Goal: Find specific page/section: Find specific page/section

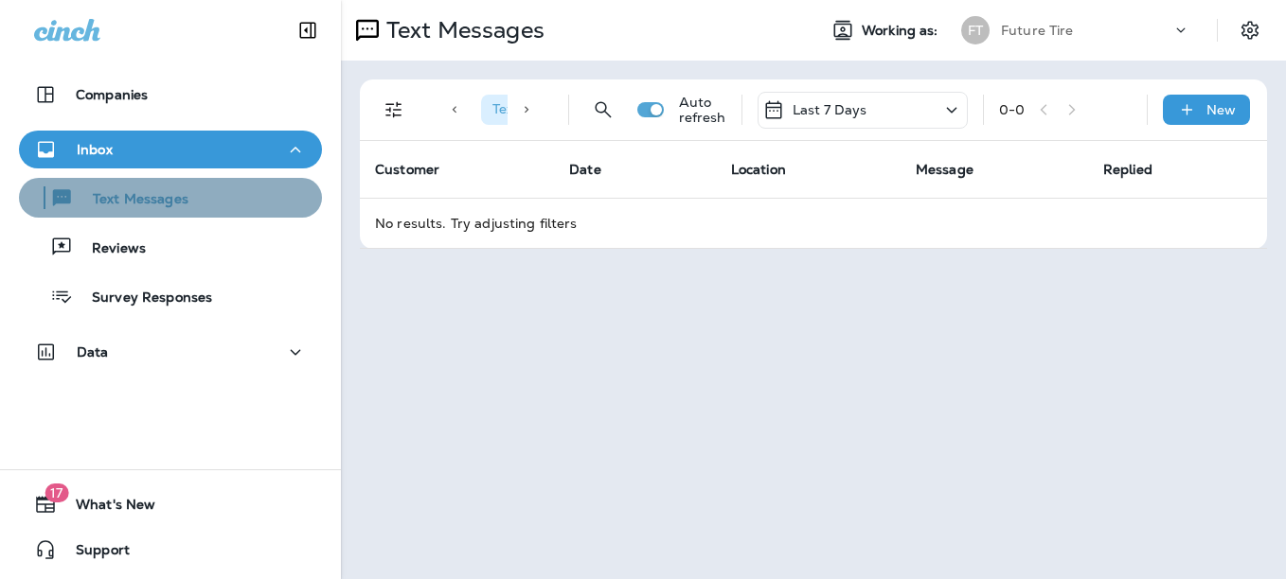
click at [196, 196] on div "Text Messages" at bounding box center [171, 198] width 288 height 28
click at [132, 205] on p "Text Messages" at bounding box center [131, 200] width 115 height 18
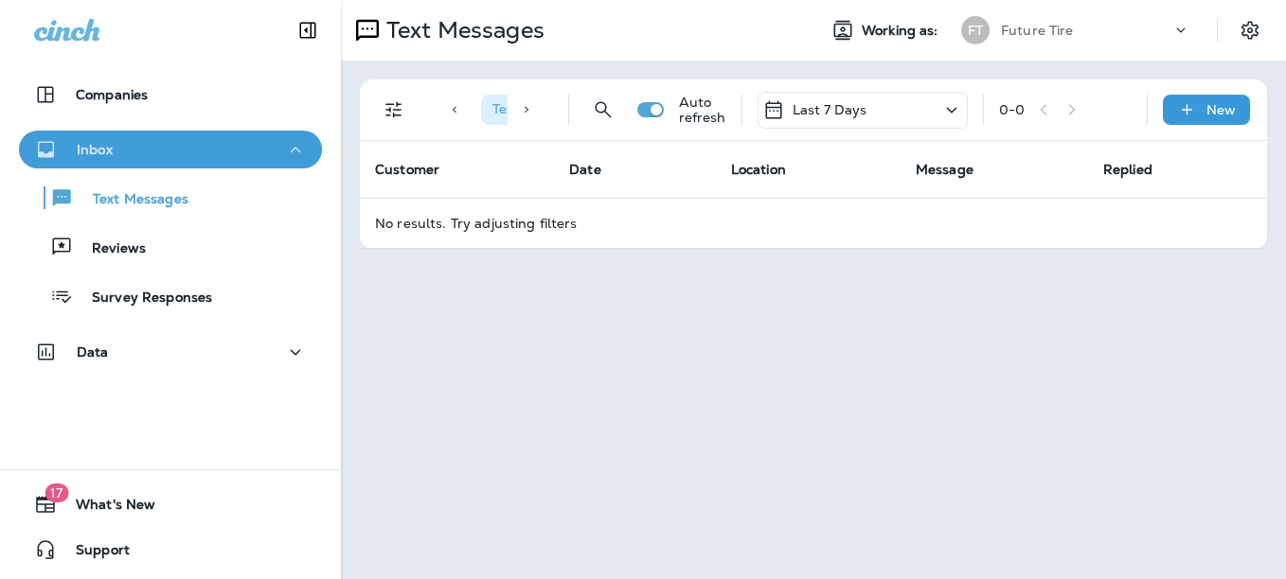
click at [284, 154] on icon "button" at bounding box center [295, 150] width 23 height 24
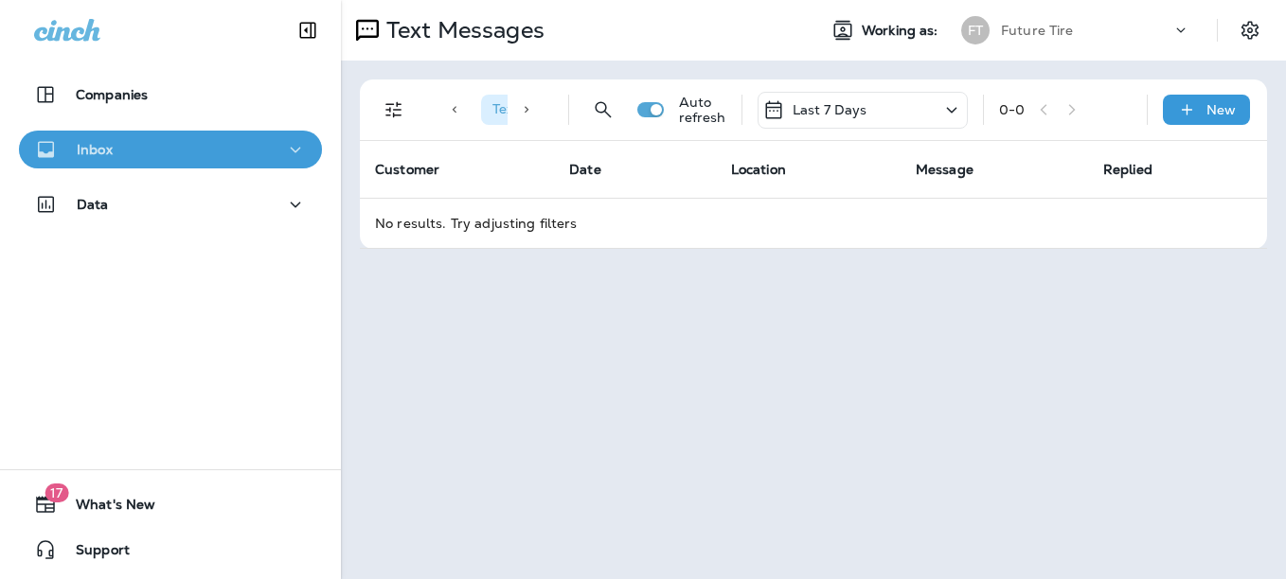
click at [286, 144] on icon "button" at bounding box center [295, 150] width 23 height 24
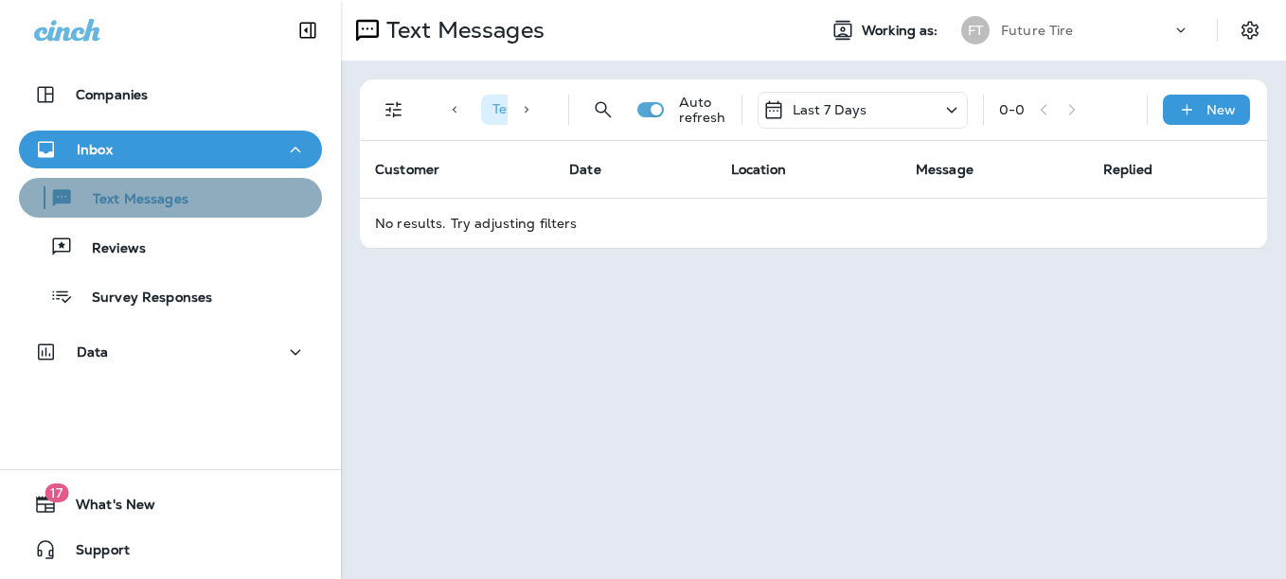
click at [189, 205] on div "Text Messages" at bounding box center [171, 198] width 288 height 28
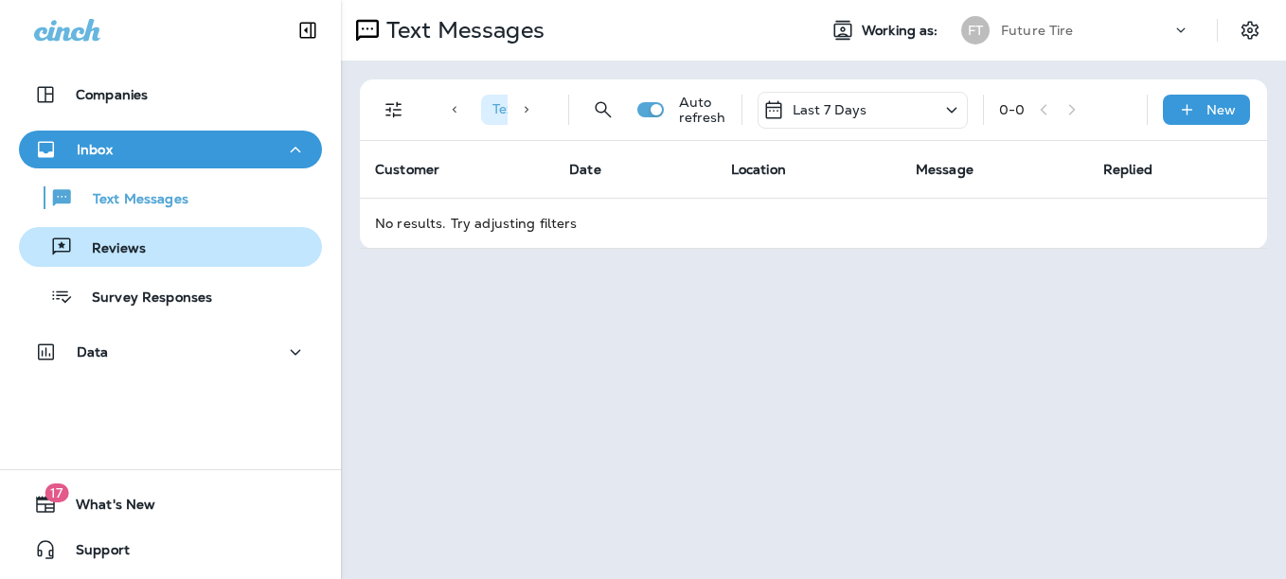
click at [149, 247] on div "Reviews" at bounding box center [171, 247] width 288 height 28
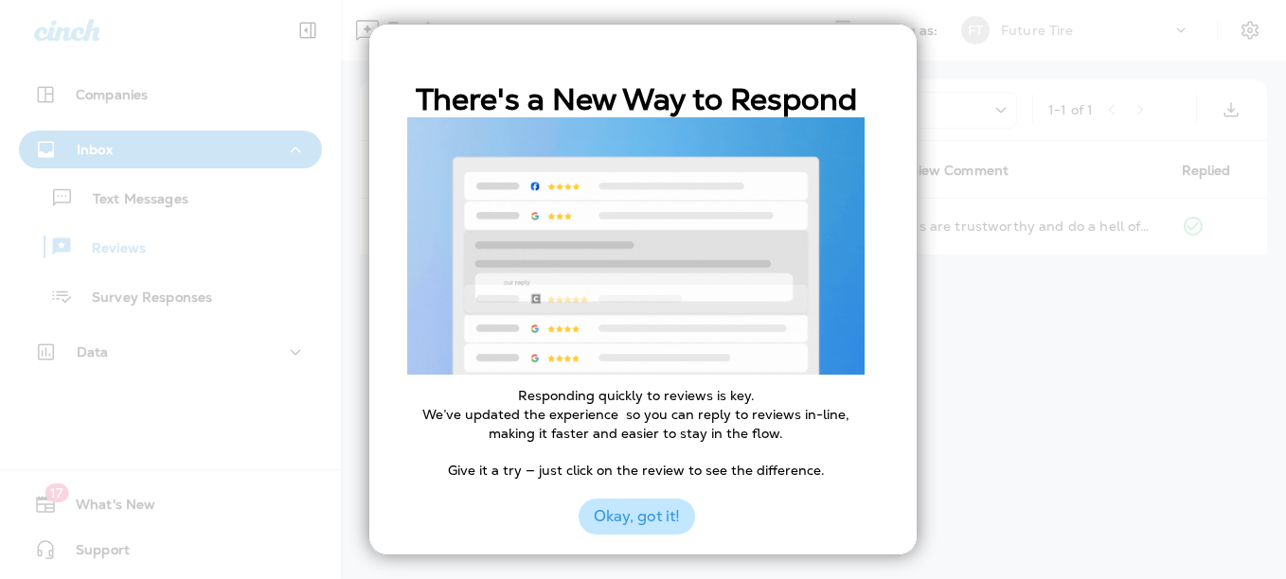
click at [650, 514] on button "Okay, got it!" at bounding box center [636, 517] width 116 height 36
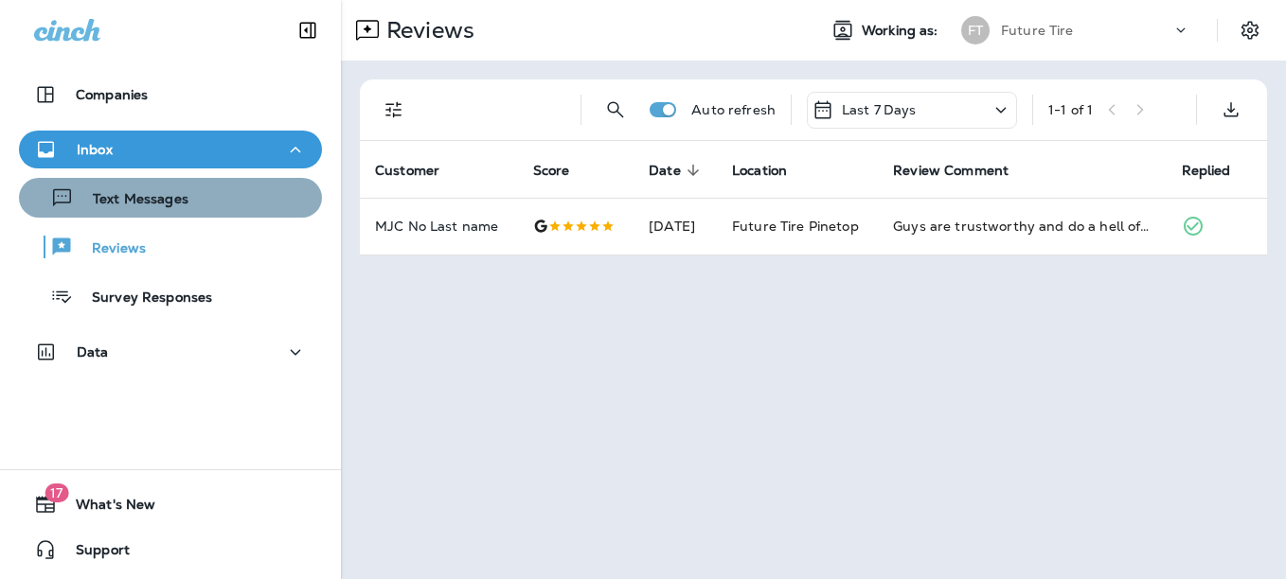
click at [208, 200] on div "Text Messages" at bounding box center [171, 198] width 288 height 28
